Goal: Contribute content

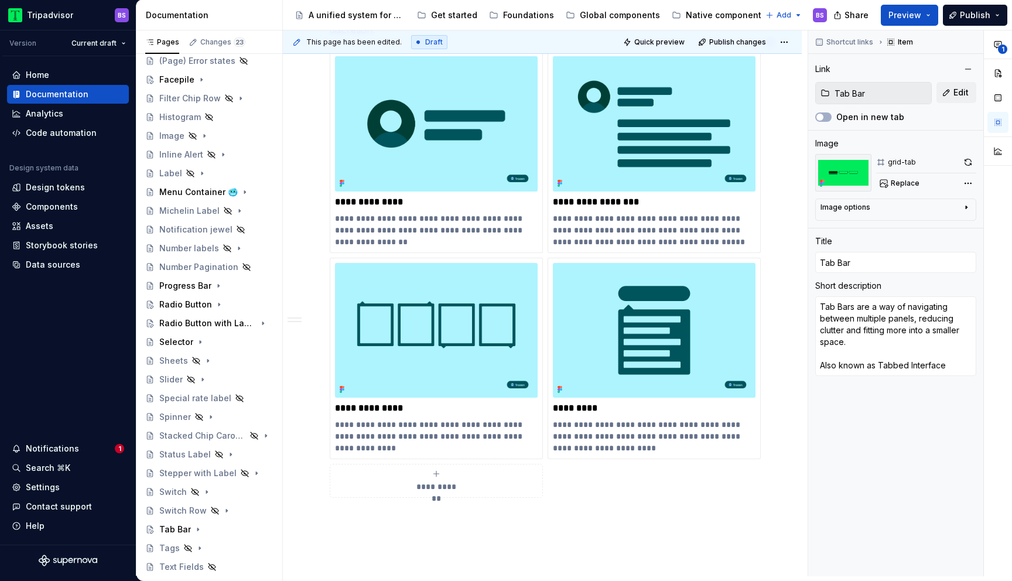
scroll to position [1112, 0]
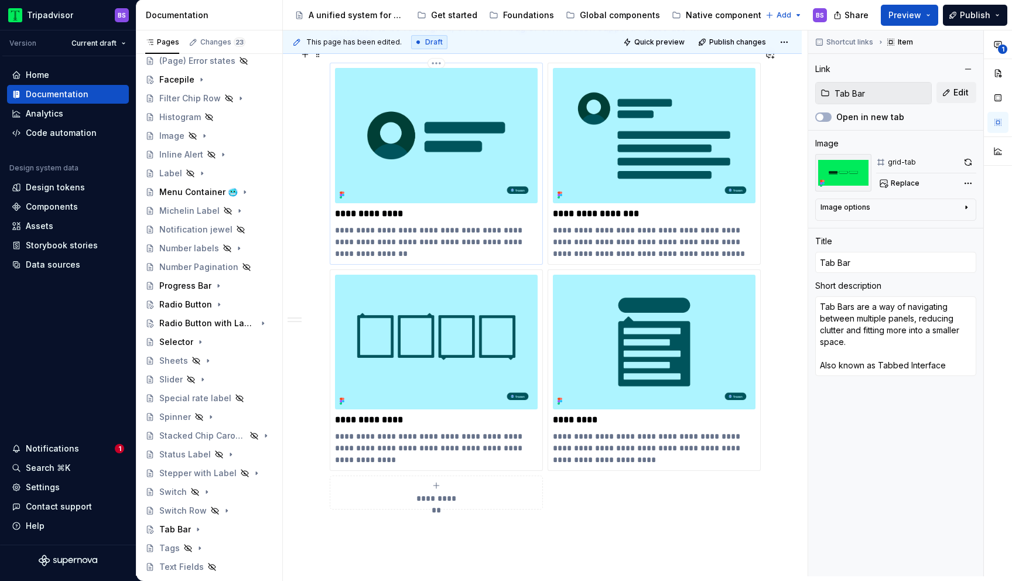
click at [398, 208] on p "**********" at bounding box center [436, 214] width 203 height 12
type input "Contributor 🥶"
type textarea "*"
type input "Contributor 🥶"
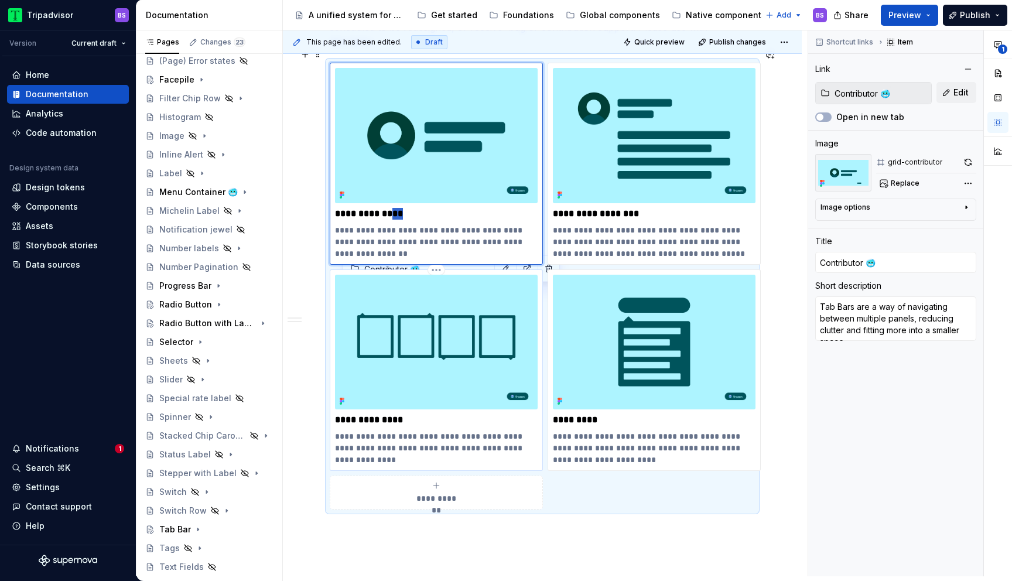
click at [418, 399] on div "**********" at bounding box center [436, 371] width 203 height 192
type input "Menu Container 🥶"
type input "Menu Container"
type textarea "*"
type input "Menu Container 🥶"
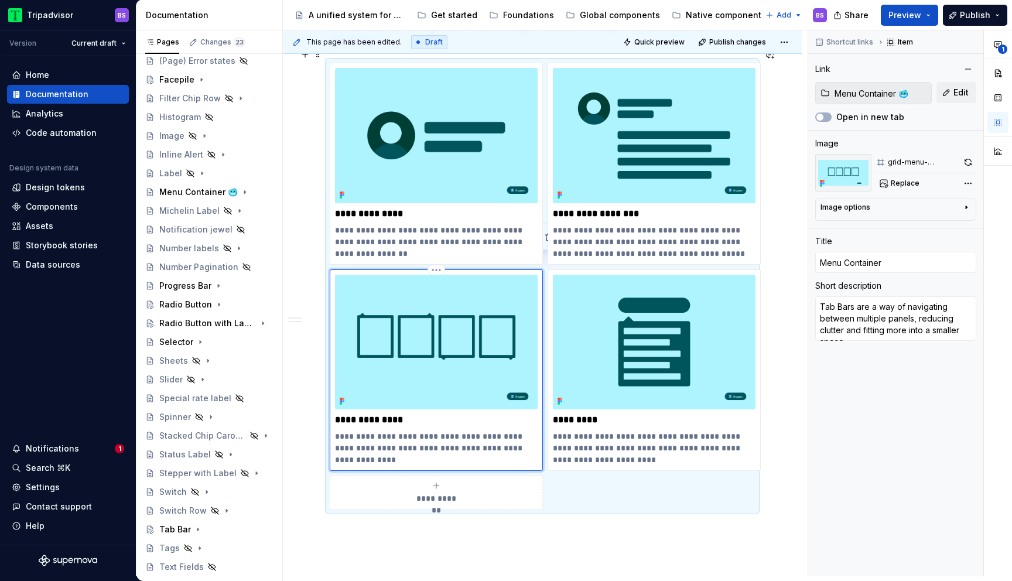
click at [404, 414] on p "**********" at bounding box center [436, 420] width 203 height 12
type input "Menu Container"
type textarea "*"
type input "Menu Container 🥶"
type textarea "*"
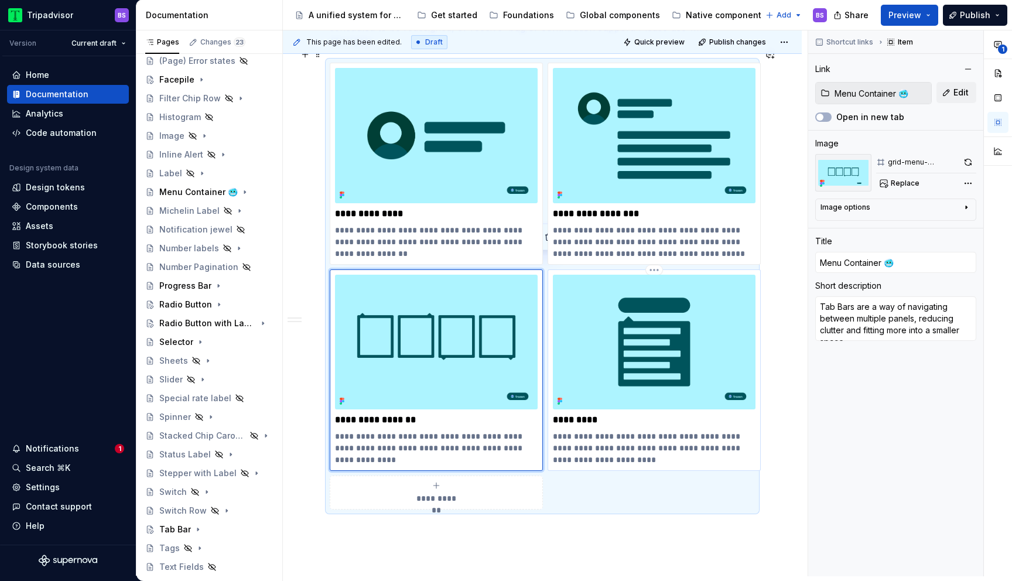
click at [596, 414] on p "*********" at bounding box center [654, 420] width 203 height 12
type input "Text Menu 🥶"
type input "Text Menu"
type textarea "*"
type input "Text Menu 🥶"
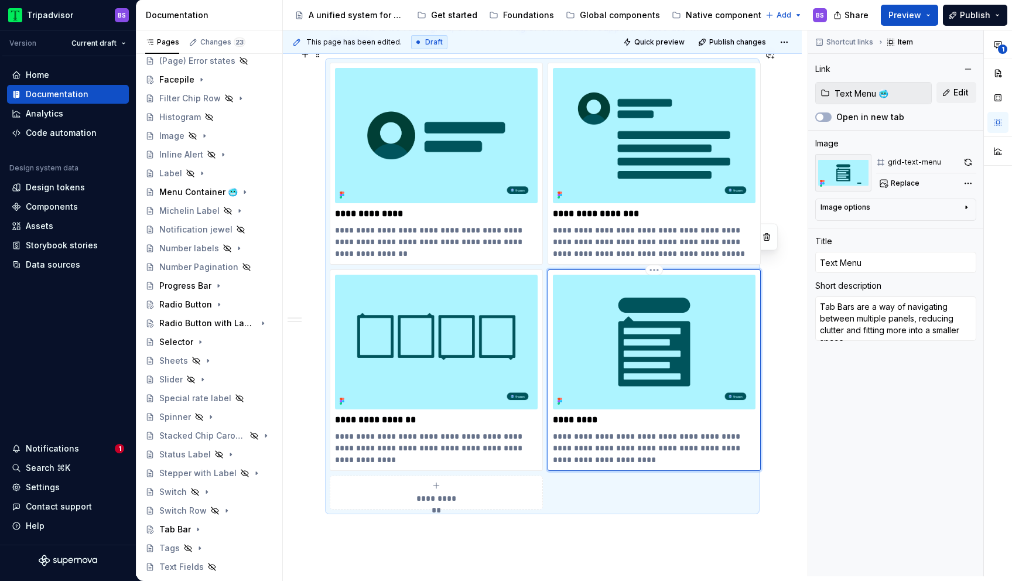
type input "Text Menu"
type textarea "*"
type input "Text Menu 🥶"
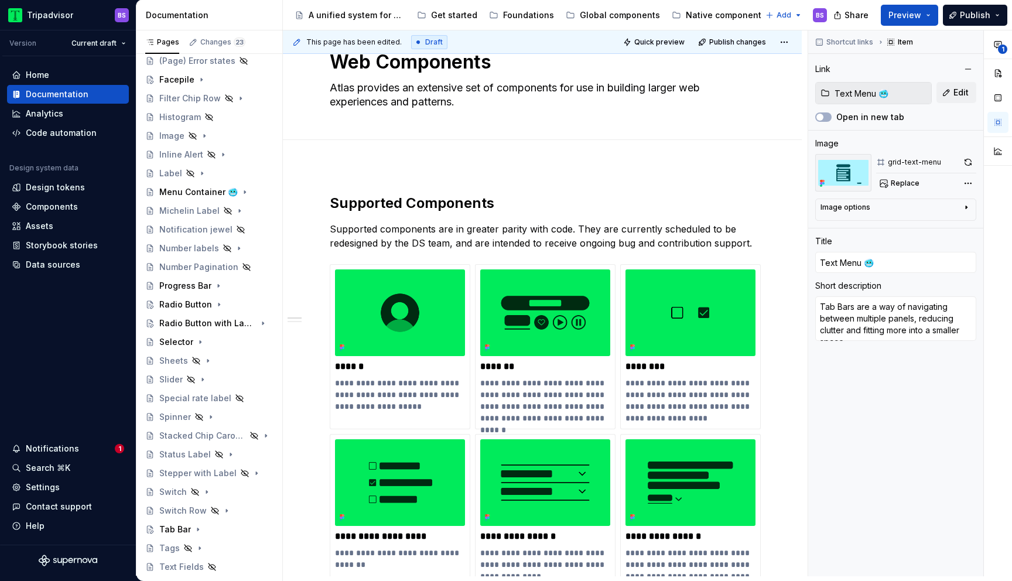
scroll to position [309, 0]
type textarea "*"
